Goal: Task Accomplishment & Management: Complete application form

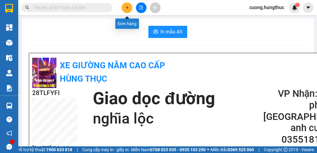
click at [123, 8] on button at bounding box center [127, 7] width 11 height 11
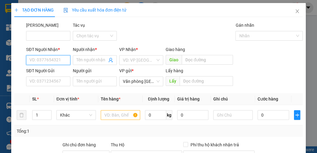
click at [52, 62] on input "SĐT Người Nhận *" at bounding box center [48, 60] width 44 height 10
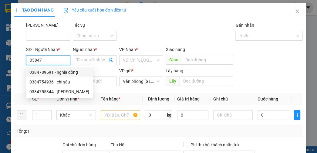
click at [47, 74] on div "0384789591 - nghia đồng" at bounding box center [59, 72] width 60 height 7
type input "0384789591"
type input "nghia đồng"
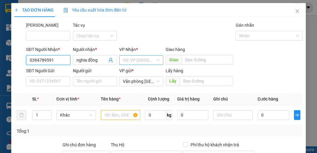
type input "0384789591"
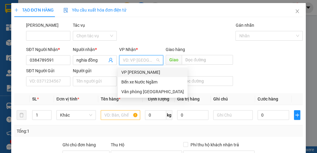
click at [144, 57] on input "search" at bounding box center [139, 60] width 32 height 9
click at [137, 93] on div "Văn phòng [GEOGRAPHIC_DATA]" at bounding box center [152, 91] width 63 height 7
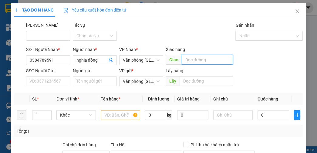
click at [195, 62] on input "text" at bounding box center [207, 60] width 51 height 10
type input "chợ sen"
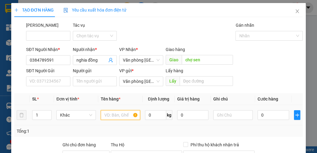
click at [115, 115] on input "text" at bounding box center [120, 115] width 39 height 10
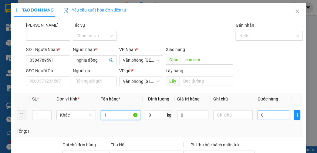
type input "1"
click at [261, 112] on input "0" at bounding box center [273, 115] width 31 height 10
type input "1"
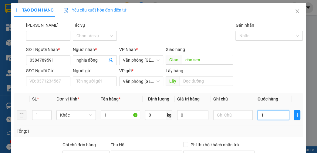
type input "10"
type input "100"
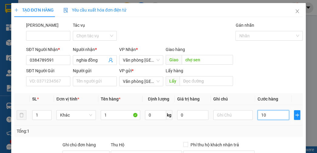
type input "100"
type input "1.000"
type input "10.000"
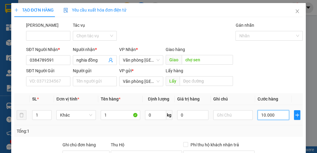
type input "10.000"
type input "100.000"
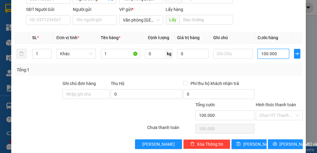
scroll to position [69, 0]
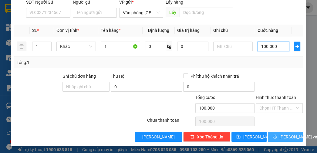
type input "100.000"
click at [281, 135] on span "[PERSON_NAME] và In" at bounding box center [300, 137] width 42 height 7
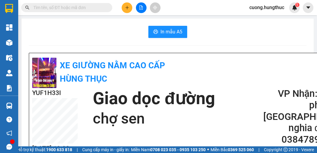
click at [178, 35] on span "In mẫu A5" at bounding box center [172, 32] width 22 height 8
click at [125, 1] on div "Kết quả tìm kiếm ( 0 ) Bộ lọc No Data cuong.hungthuc 1" at bounding box center [158, 7] width 317 height 15
click at [127, 11] on button at bounding box center [127, 7] width 11 height 11
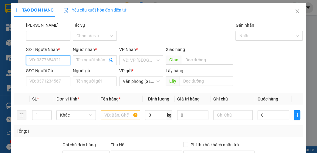
click at [43, 63] on input "SĐT Người Nhận *" at bounding box center [48, 60] width 44 height 10
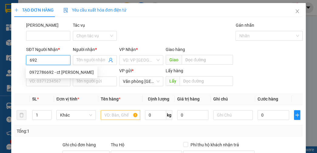
type input "692"
